Goal: Task Accomplishment & Management: Use online tool/utility

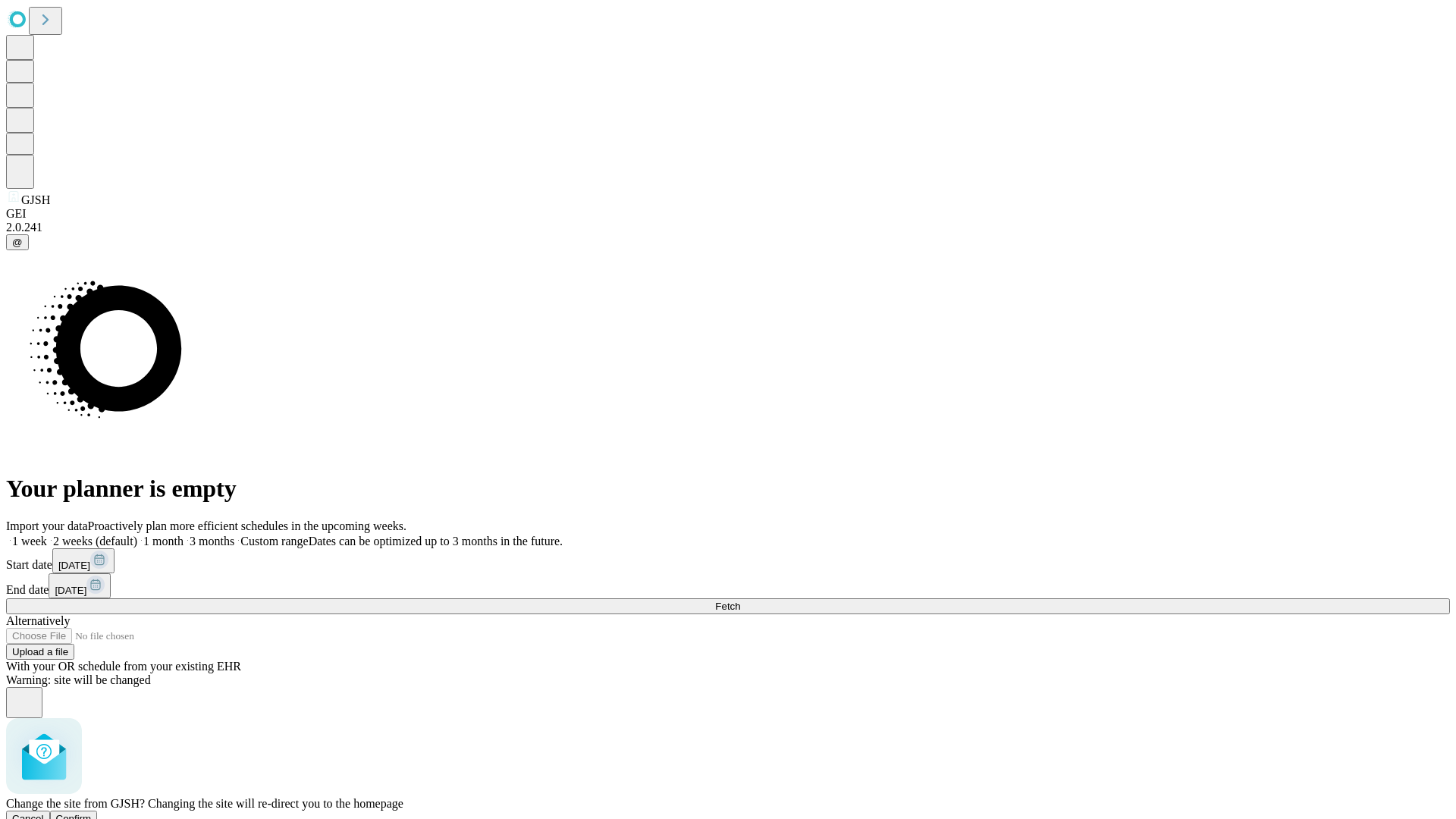
click at [92, 813] on span "Confirm" at bounding box center [73, 818] width 35 height 11
click at [47, 535] on label "1 week" at bounding box center [27, 541] width 41 height 13
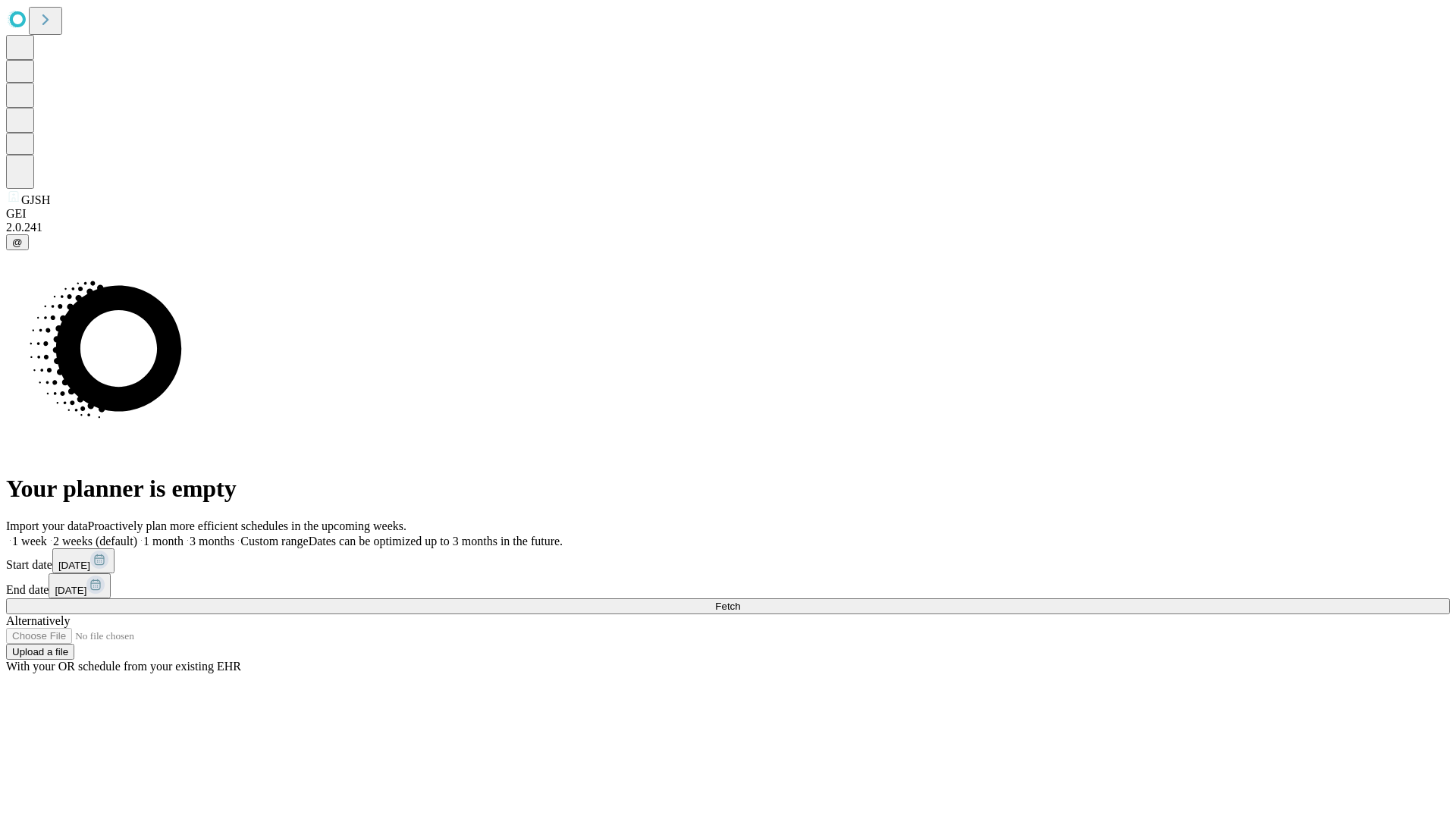
click at [740, 601] on span "Fetch" at bounding box center [728, 607] width 25 height 11
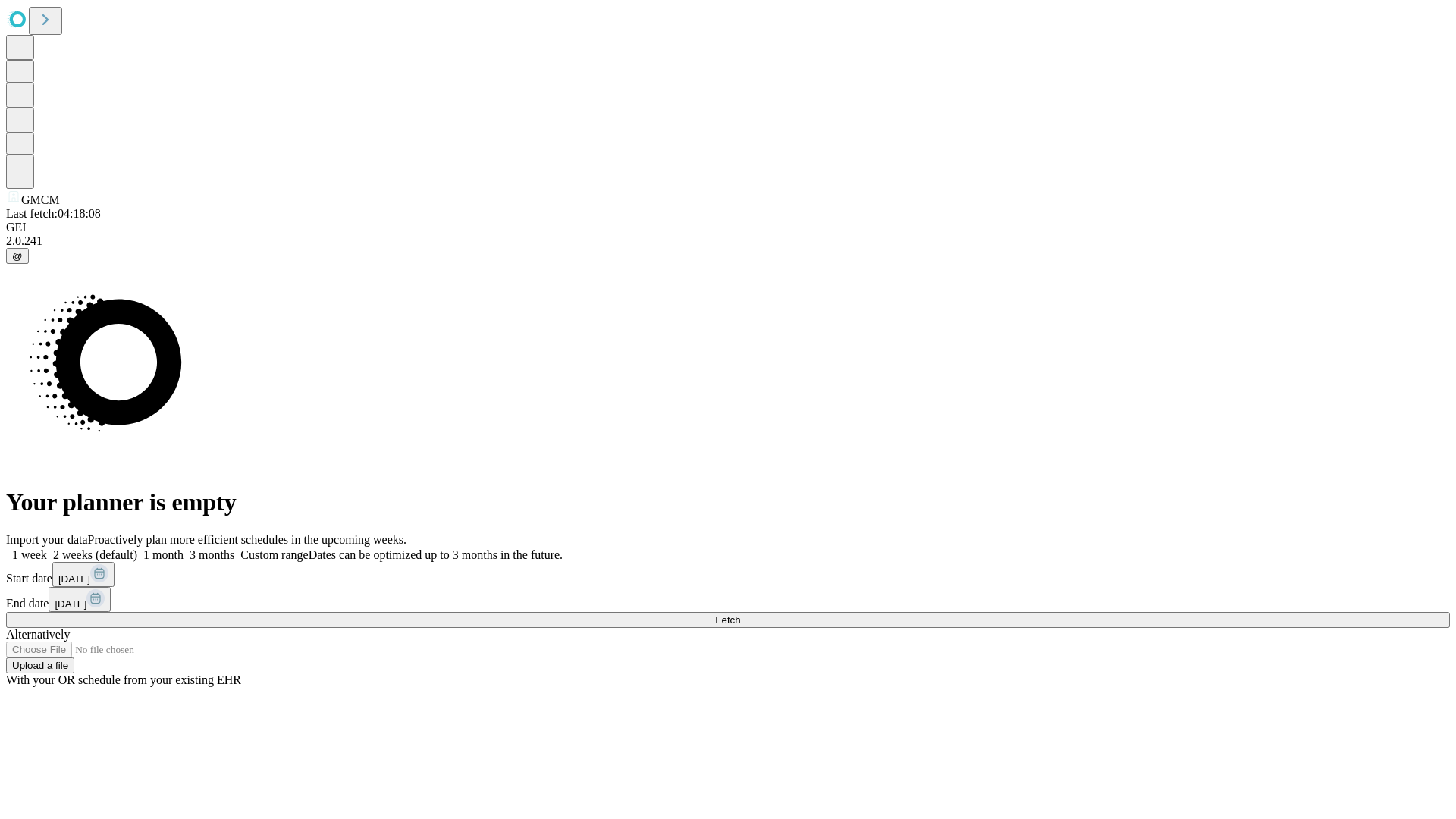
click at [740, 614] on span "Fetch" at bounding box center [728, 620] width 25 height 11
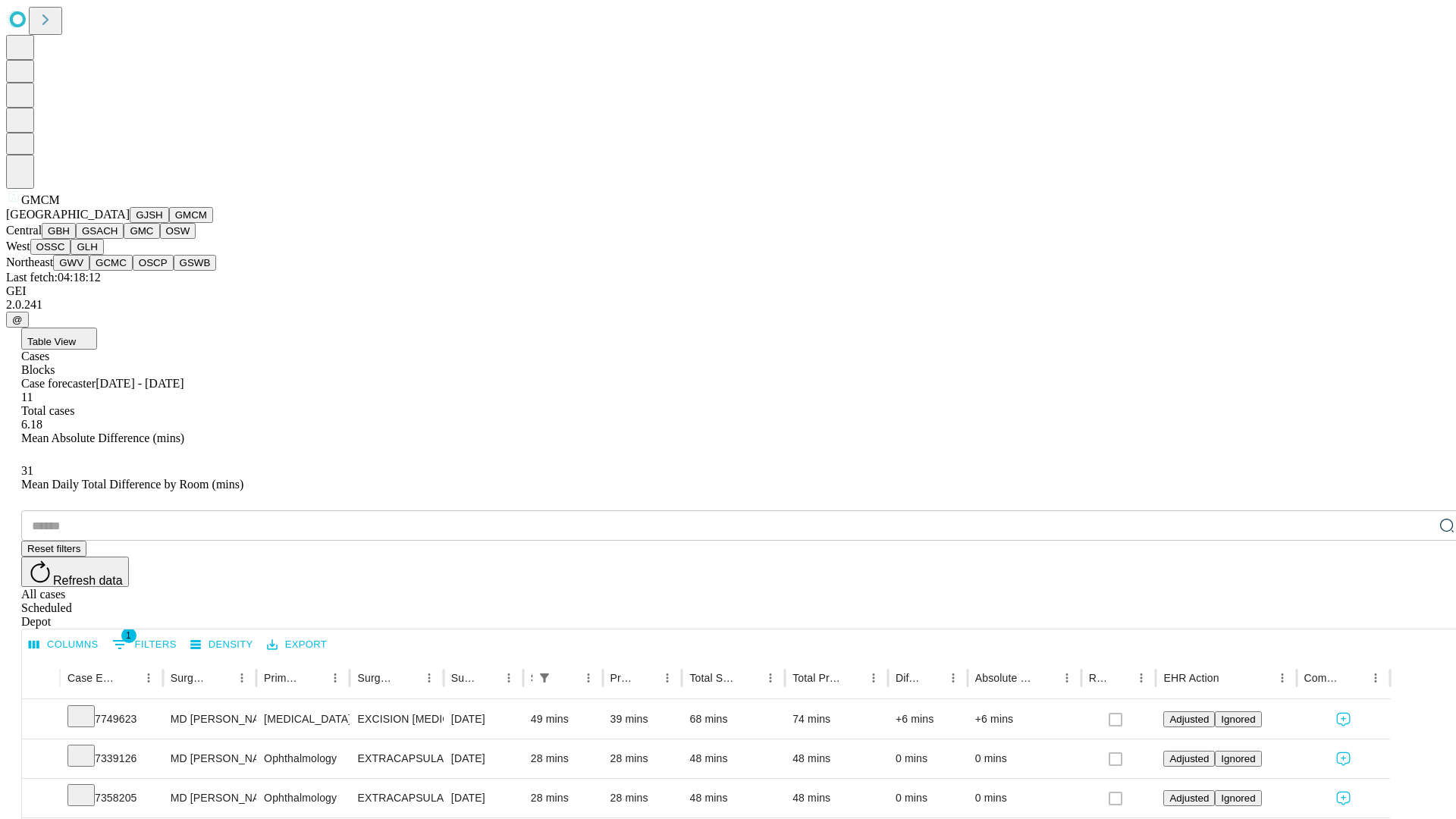
click at [76, 239] on button "GBH" at bounding box center [58, 231] width 34 height 16
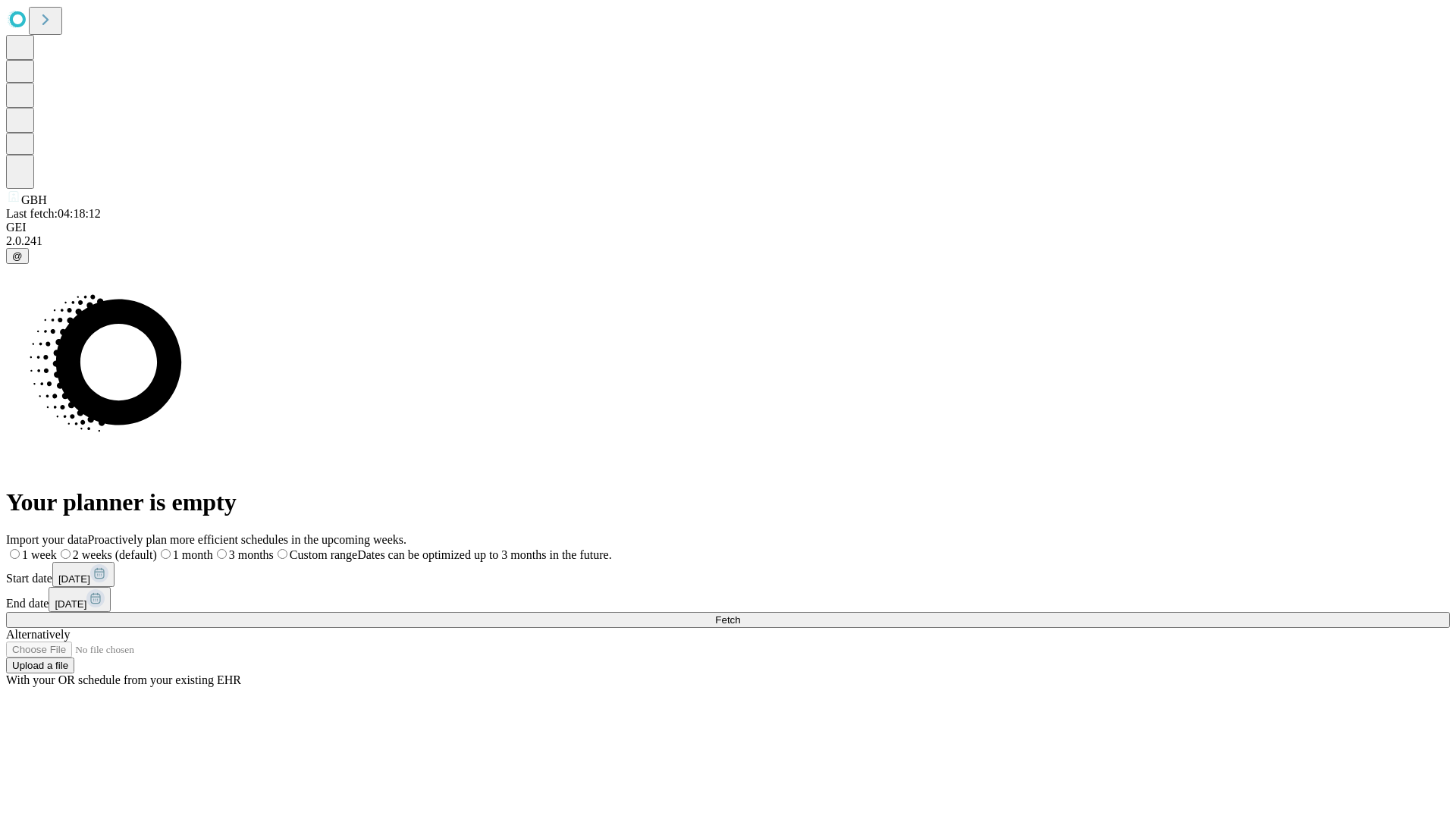
click at [57, 548] on label "1 week" at bounding box center [31, 555] width 51 height 13
click at [740, 614] on span "Fetch" at bounding box center [728, 620] width 25 height 11
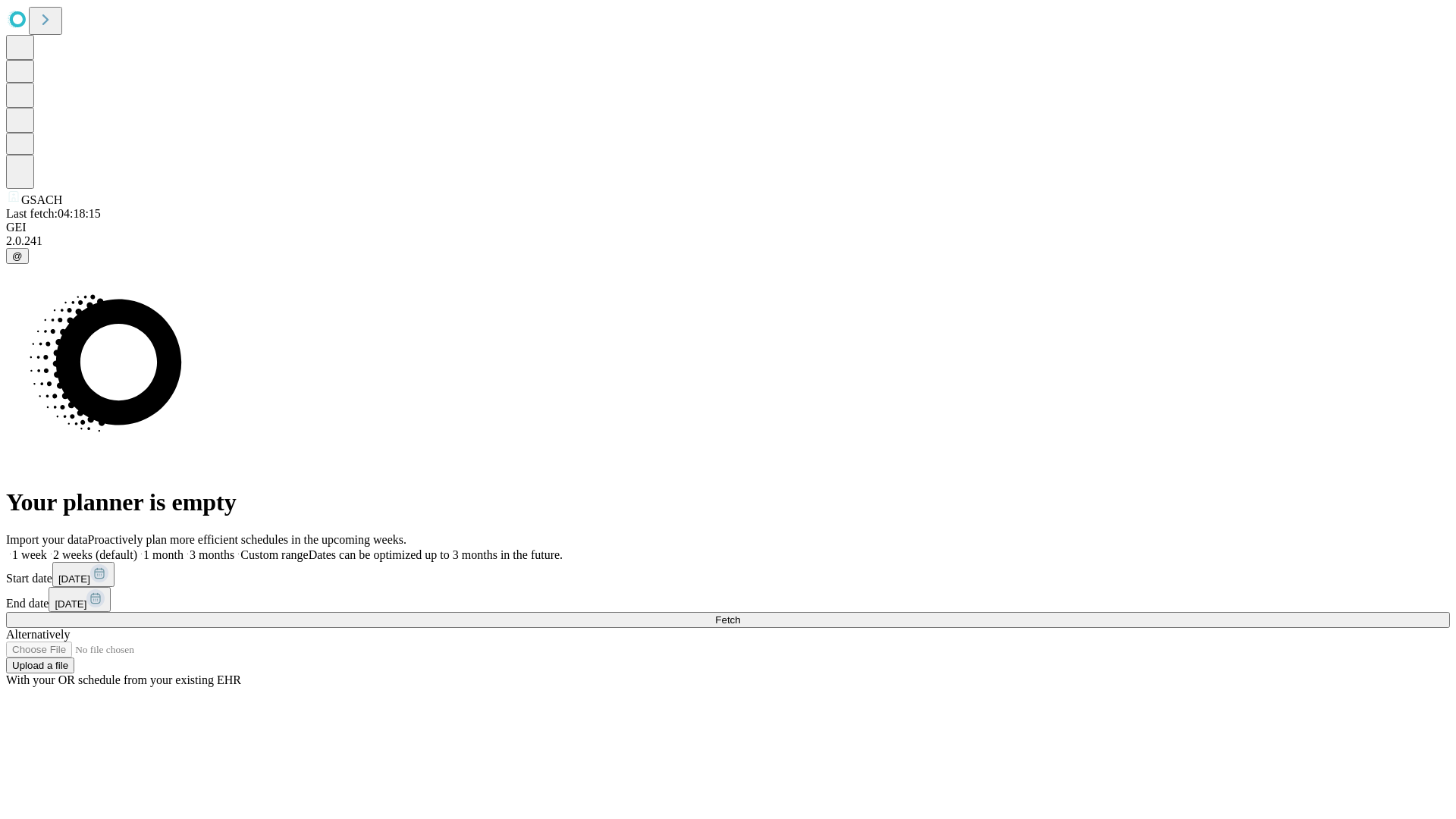
click at [47, 548] on label "1 week" at bounding box center [27, 555] width 41 height 13
click at [740, 614] on span "Fetch" at bounding box center [728, 620] width 25 height 11
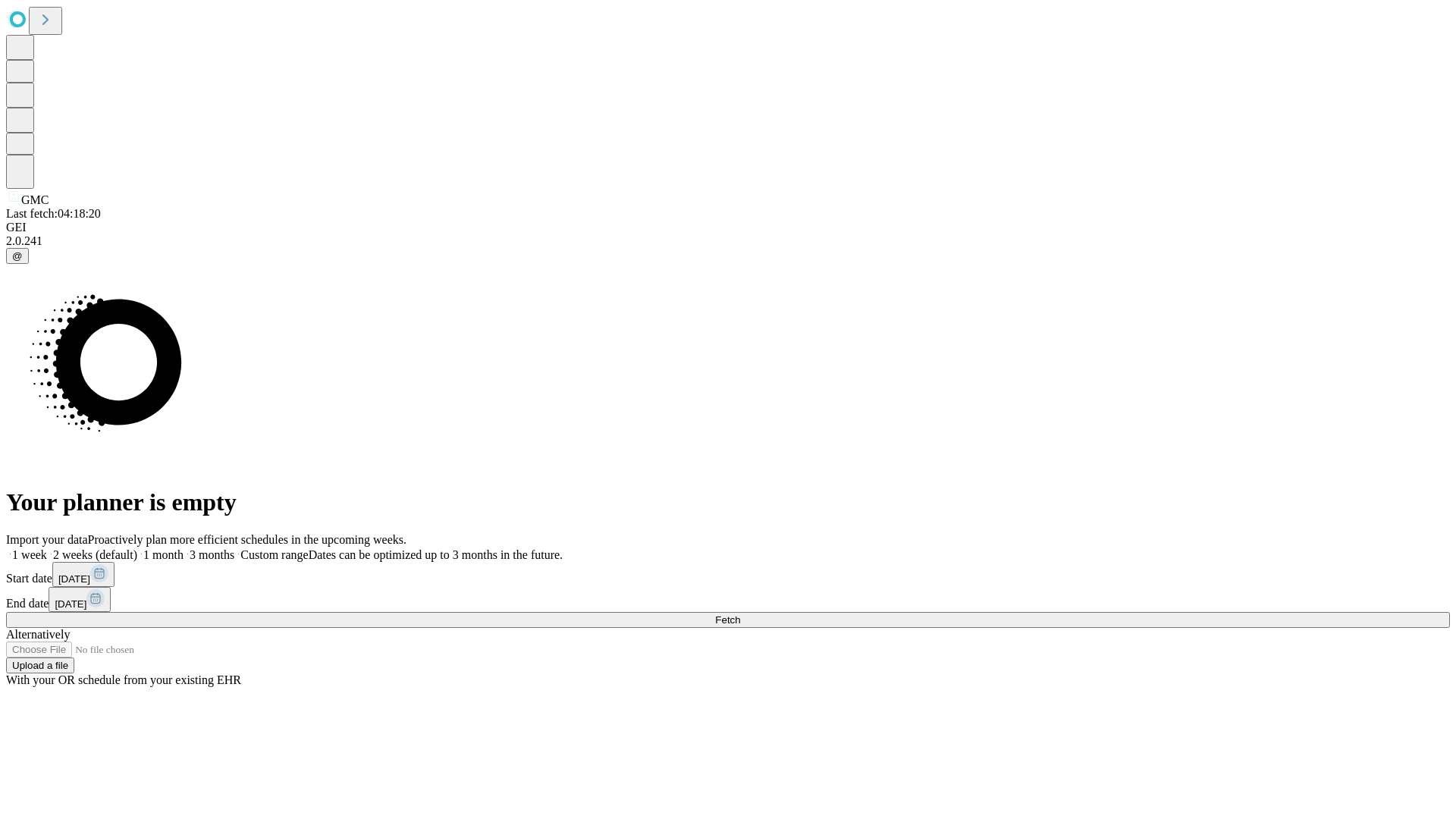
click at [47, 548] on label "1 week" at bounding box center [27, 555] width 41 height 13
click at [740, 614] on span "Fetch" at bounding box center [728, 620] width 25 height 11
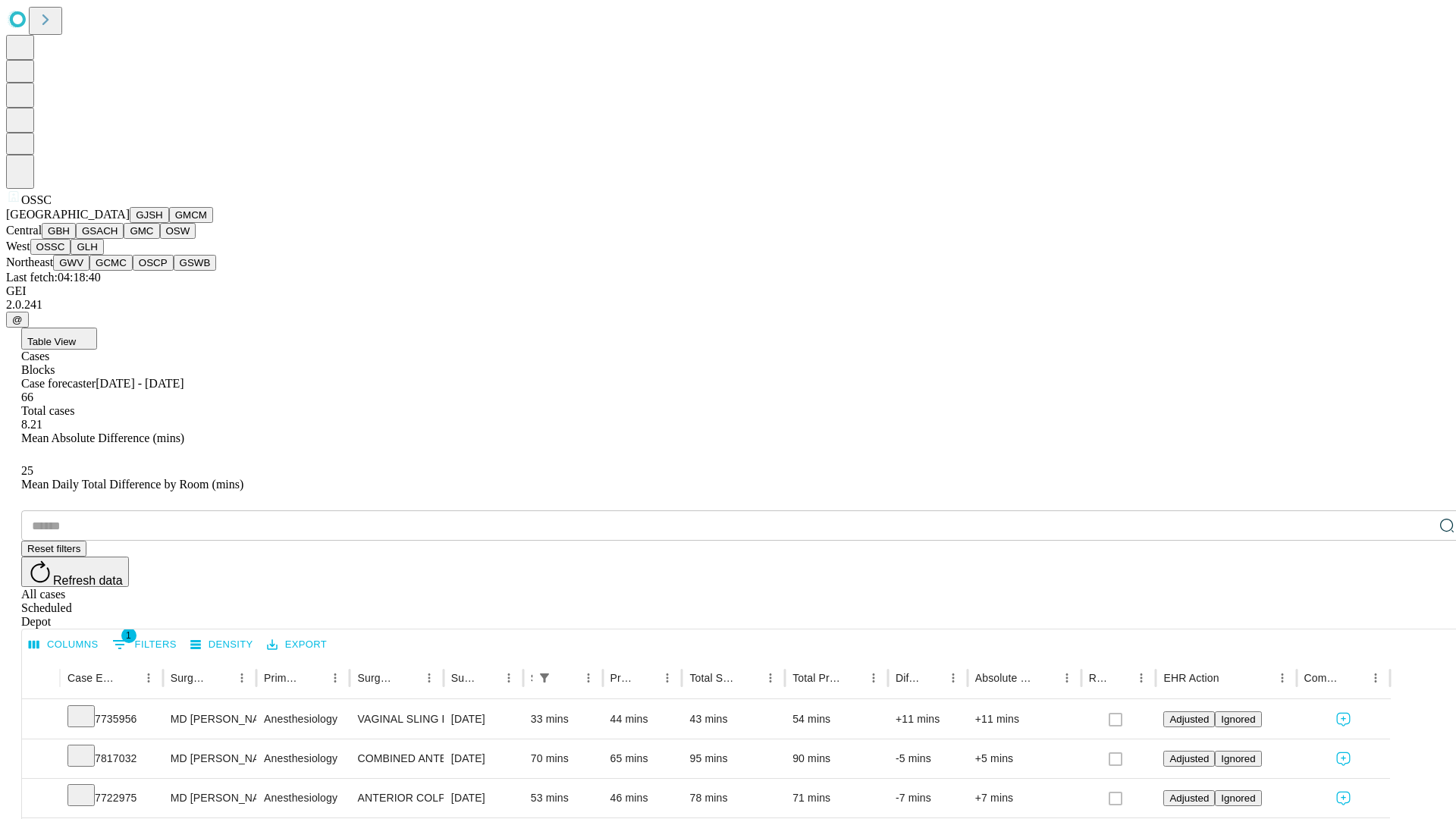
click at [103, 255] on button "GLH" at bounding box center [87, 247] width 32 height 16
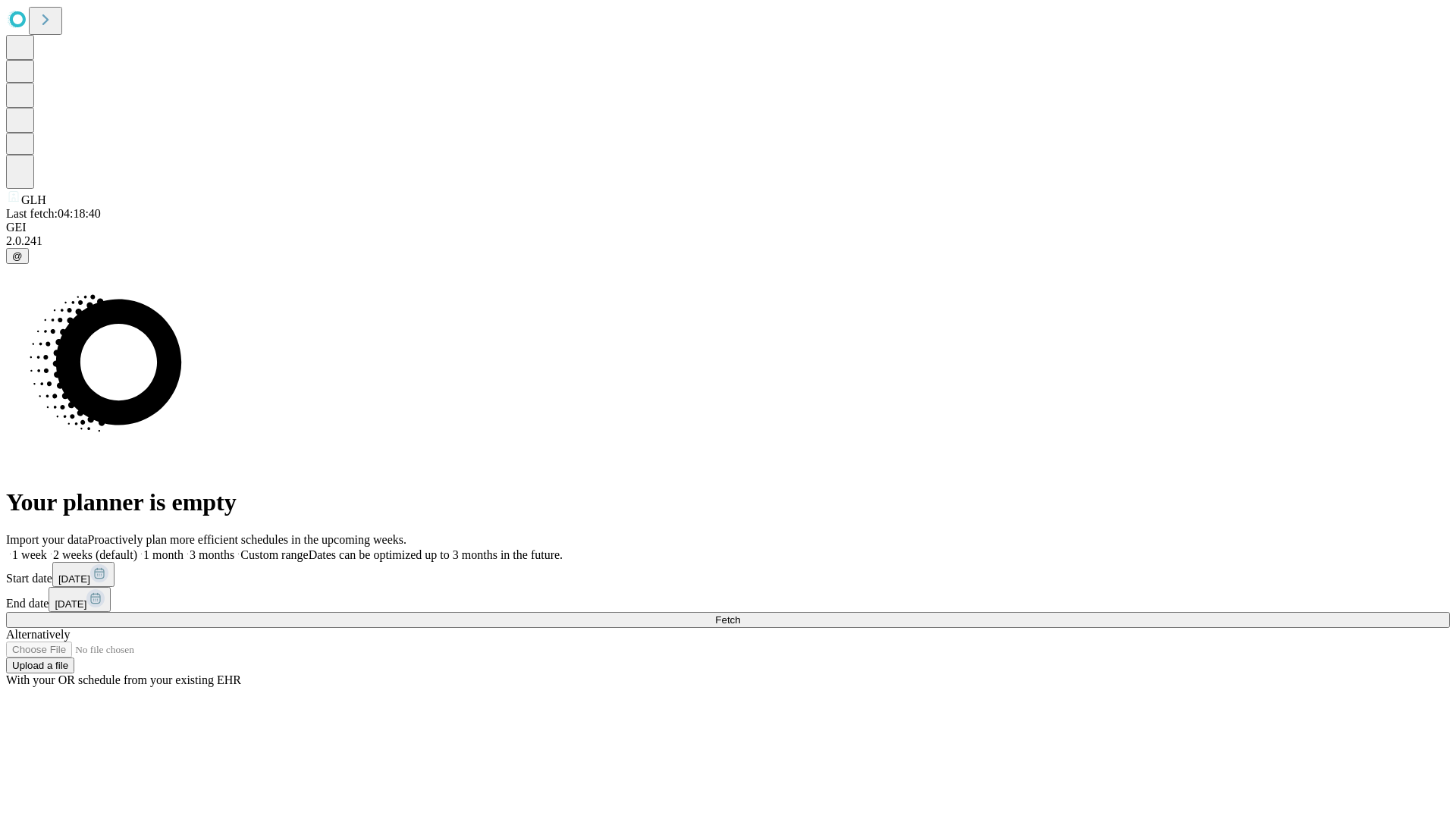
click at [47, 548] on label "1 week" at bounding box center [27, 555] width 41 height 13
click at [740, 614] on span "Fetch" at bounding box center [728, 620] width 25 height 11
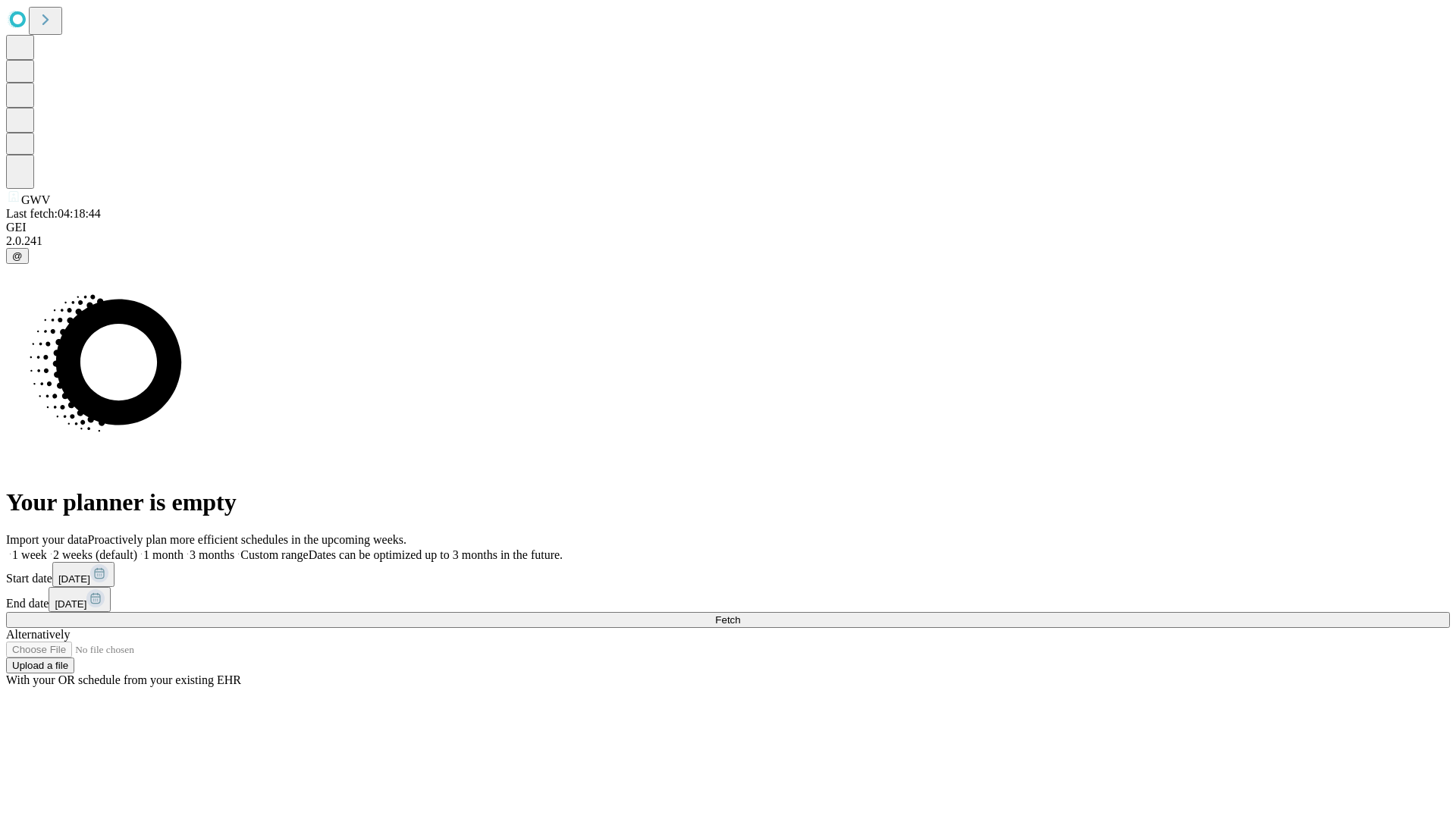
click at [740, 614] on span "Fetch" at bounding box center [728, 620] width 25 height 11
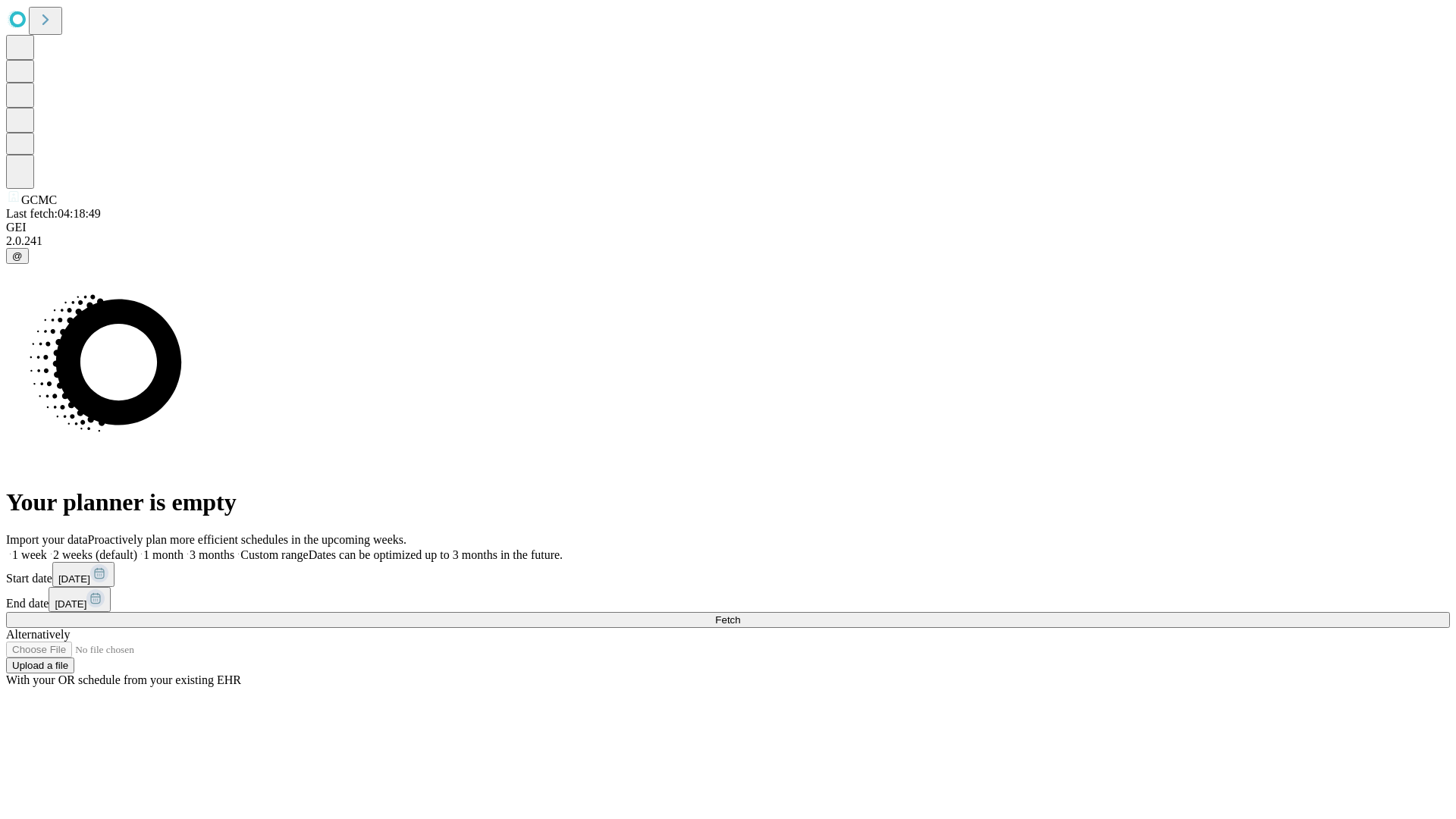
click at [740, 614] on span "Fetch" at bounding box center [728, 620] width 25 height 11
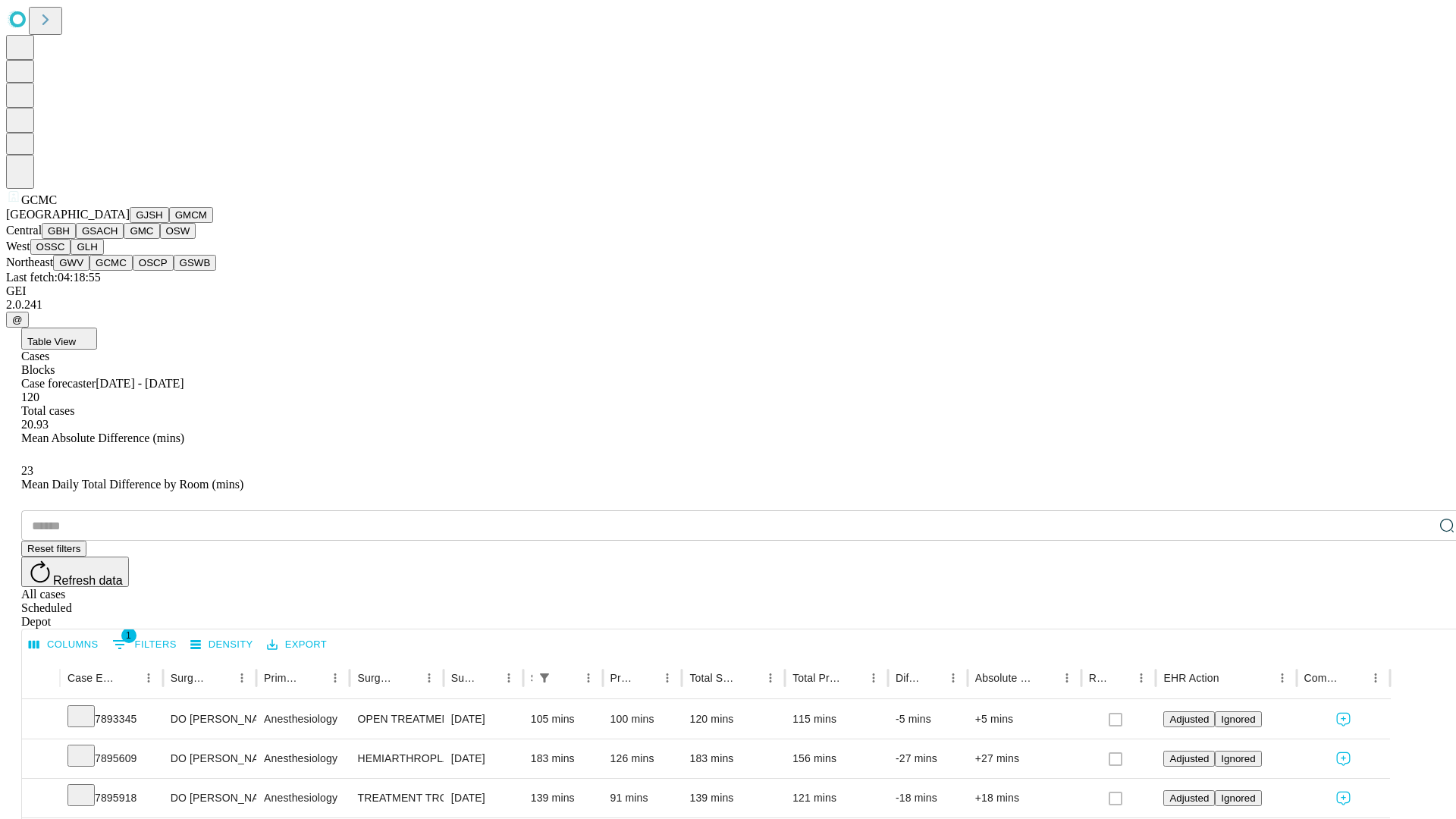
click at [133, 271] on button "OSCP" at bounding box center [153, 263] width 41 height 16
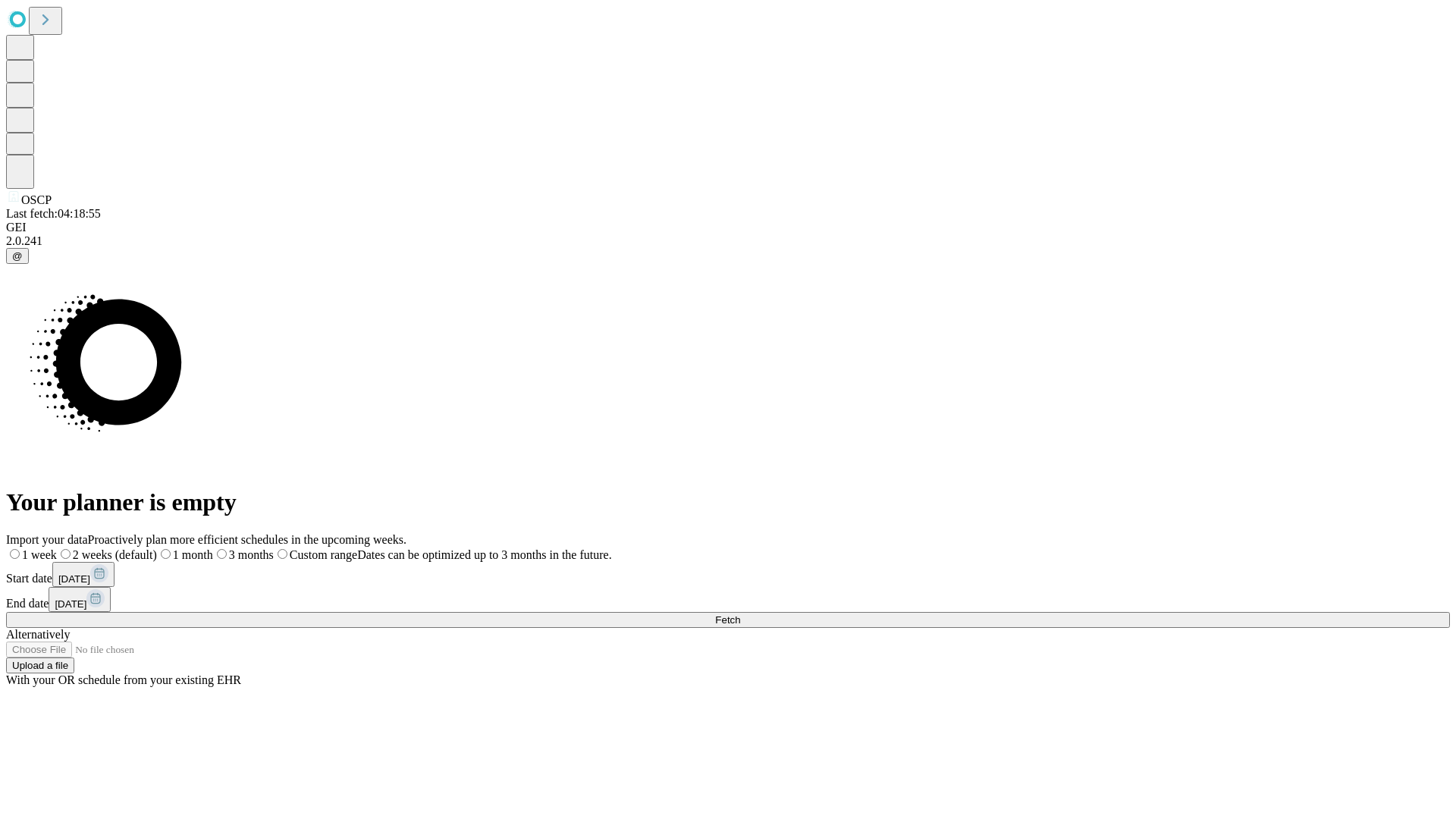
click at [740, 614] on span "Fetch" at bounding box center [728, 620] width 25 height 11
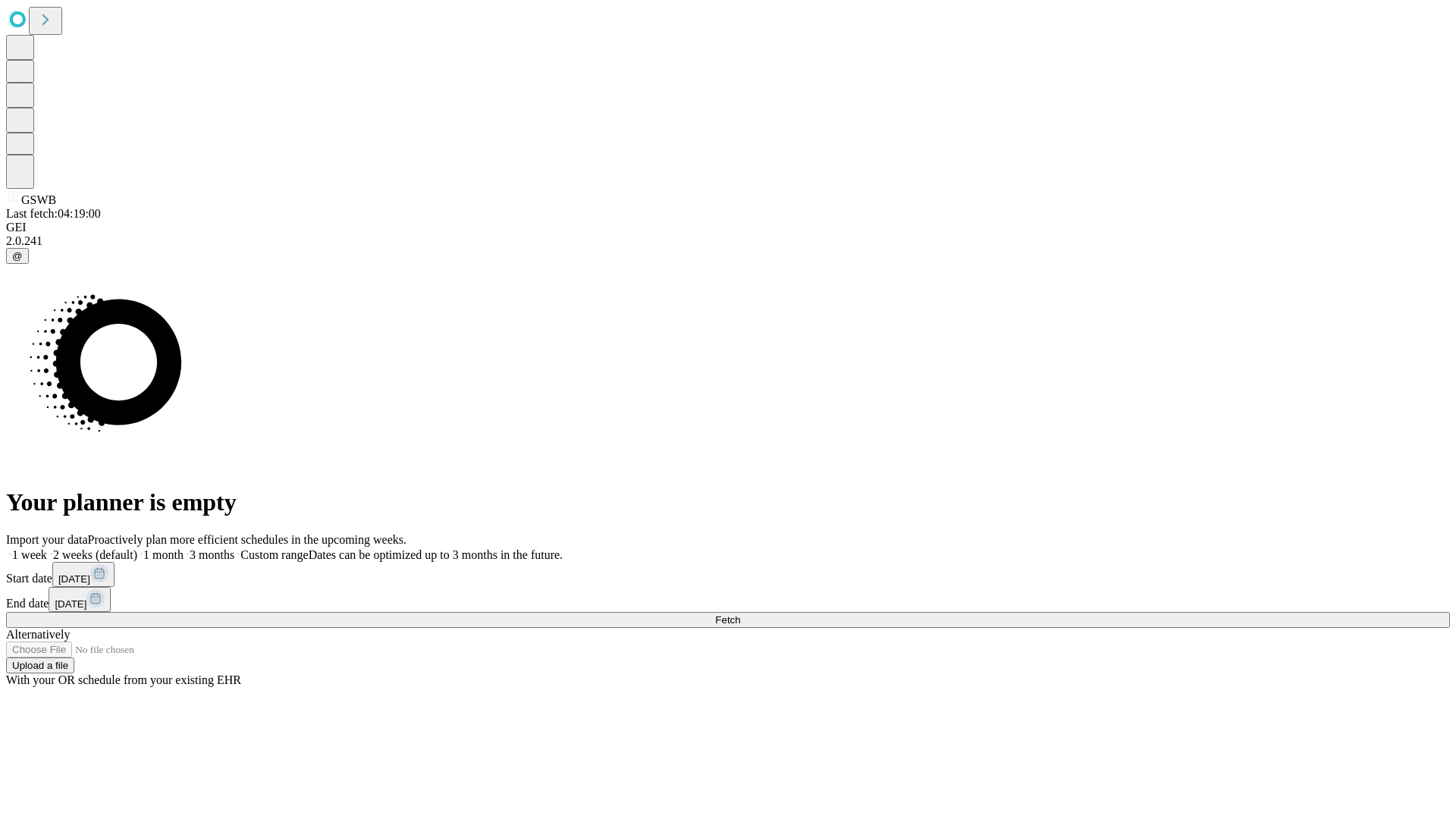
click at [47, 548] on label "1 week" at bounding box center [27, 555] width 41 height 13
click at [740, 614] on span "Fetch" at bounding box center [728, 620] width 25 height 11
